Goal: Information Seeking & Learning: Learn about a topic

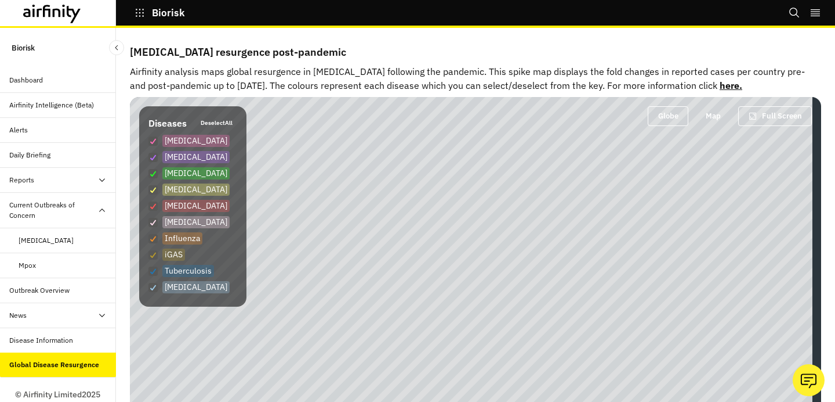
scroll to position [20, 0]
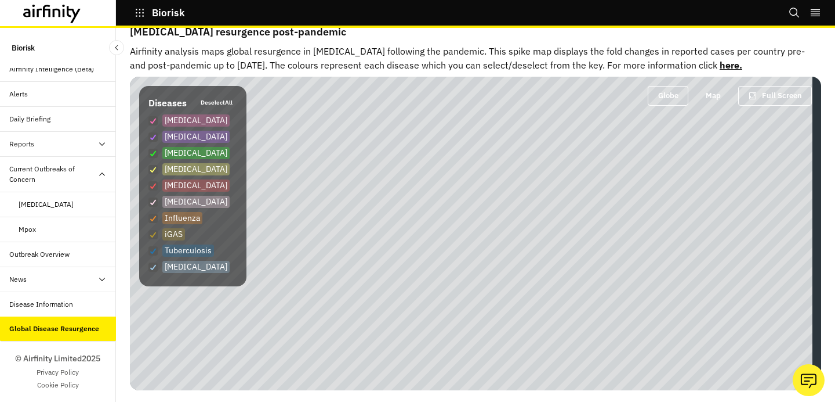
click at [41, 234] on div "Mpox" at bounding box center [67, 229] width 97 height 10
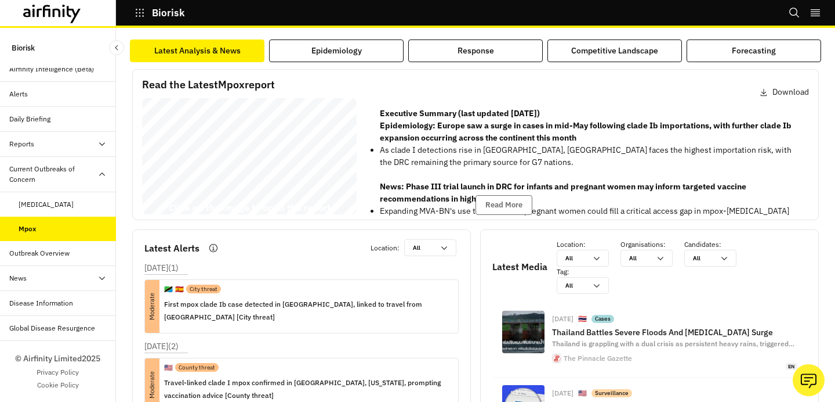
click at [364, 62] on div "Read the Latest Mpox report Download Mpox Report [DATE] © 2025 Airfinity – Priv…" at bounding box center [476, 330] width 692 height 536
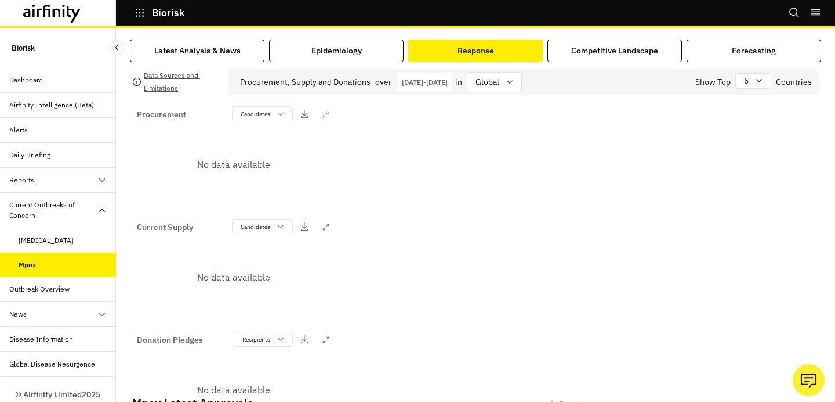
scroll to position [36, 0]
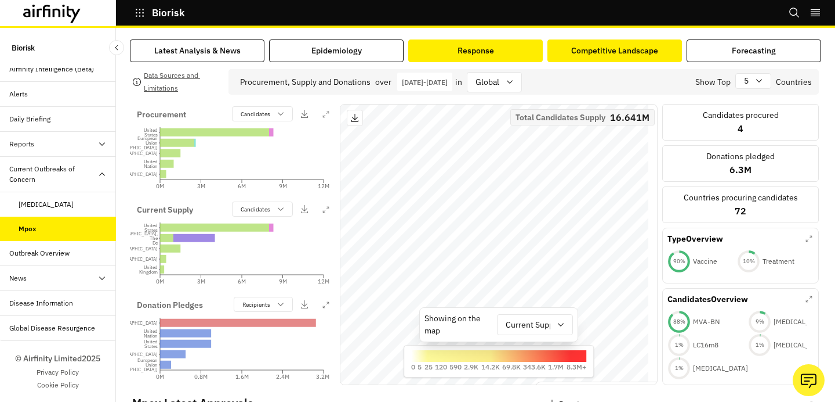
click at [572, 49] on div "Competitive Landscape" at bounding box center [615, 51] width 87 height 12
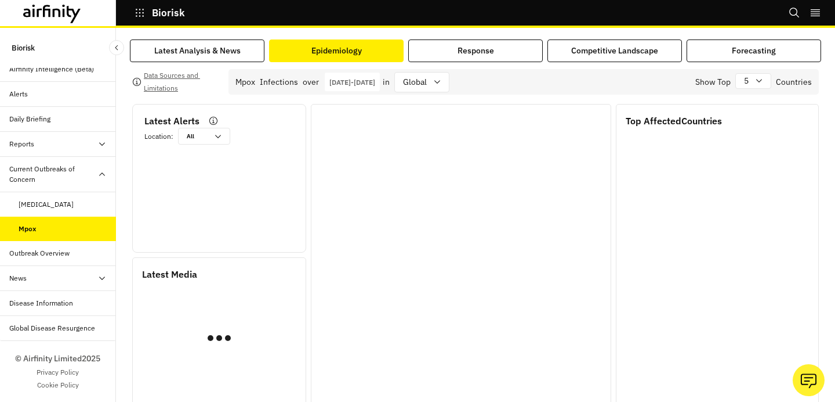
click at [384, 44] on button "Epidemiology" at bounding box center [336, 50] width 135 height 23
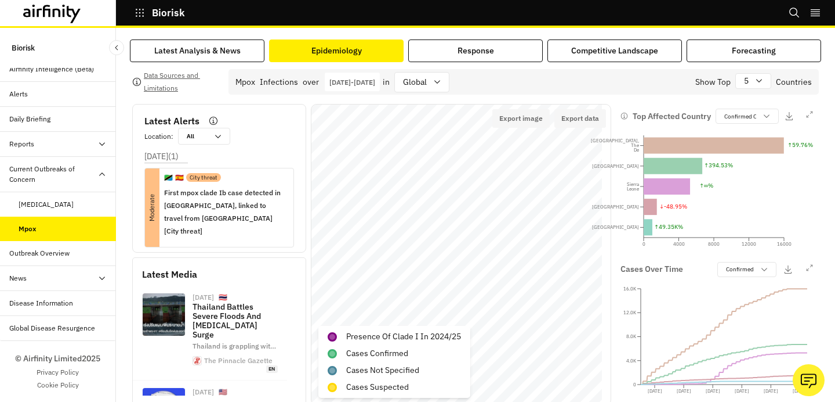
click at [776, 33] on div "Latest Analysis & News Epidemiology Response Competitive Landscape Forecasting …" at bounding box center [475, 215] width 719 height 374
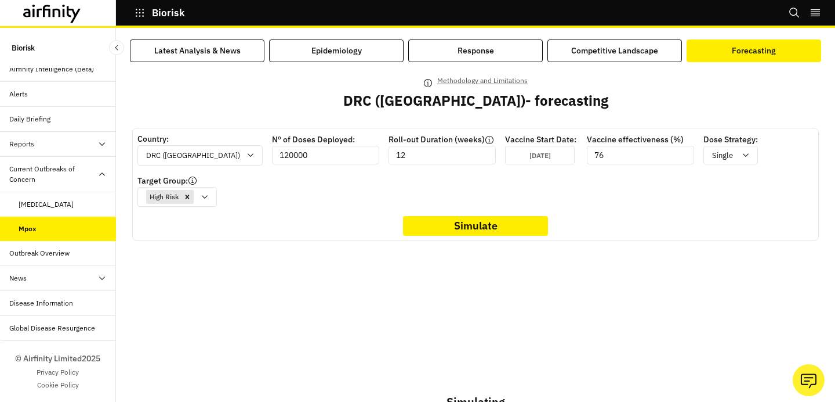
click at [776, 57] on button "Forecasting" at bounding box center [754, 50] width 135 height 23
